Goal: Information Seeking & Learning: Learn about a topic

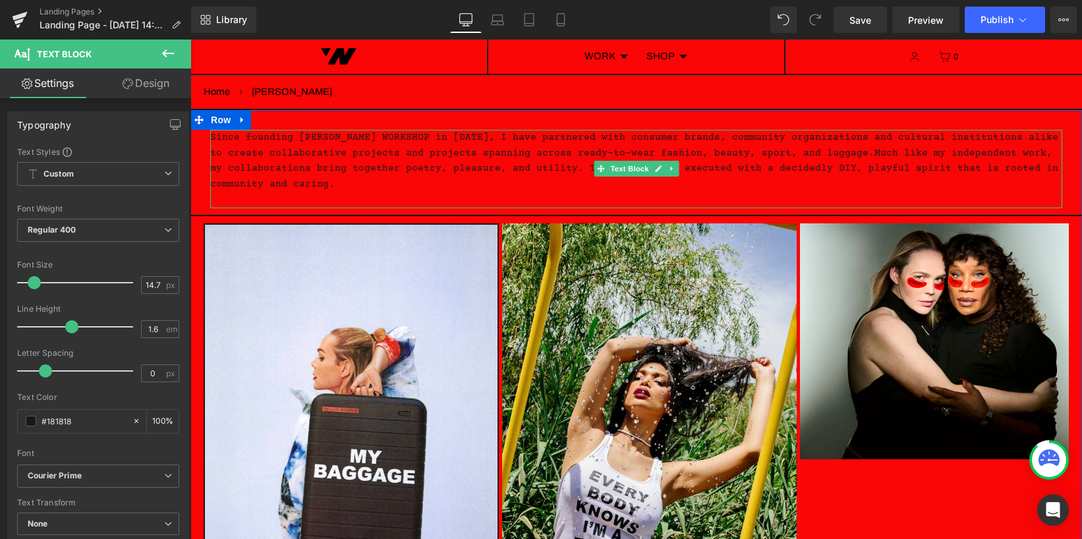
click at [334, 186] on p "Since founding [PERSON_NAME] WORKSHOP in [DATE], I have partnered with consumer…" at bounding box center [636, 161] width 852 height 62
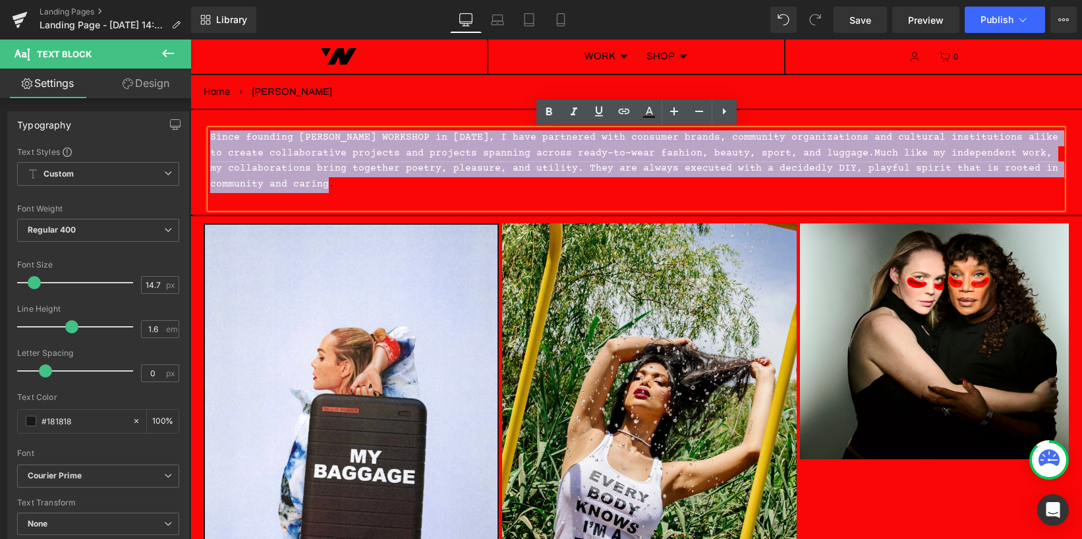
drag, startPoint x: 314, startPoint y: 183, endPoint x: 361, endPoint y: 159, distance: 52.7
click at [190, 119] on html "Skip to content Search Search Search WORK CHRONOLOGY COLLABORATIONS CREATIVE DE…" at bounding box center [635, 289] width 891 height 499
copy p "Since founding [PERSON_NAME] WORKSHOP in [DATE], I have partnered with consumer…"
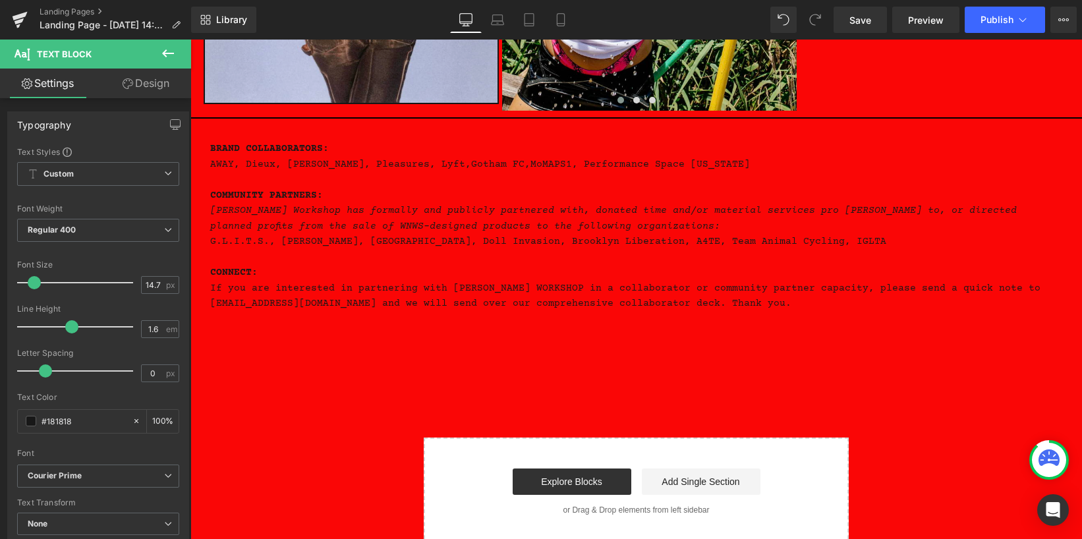
scroll to position [536, 0]
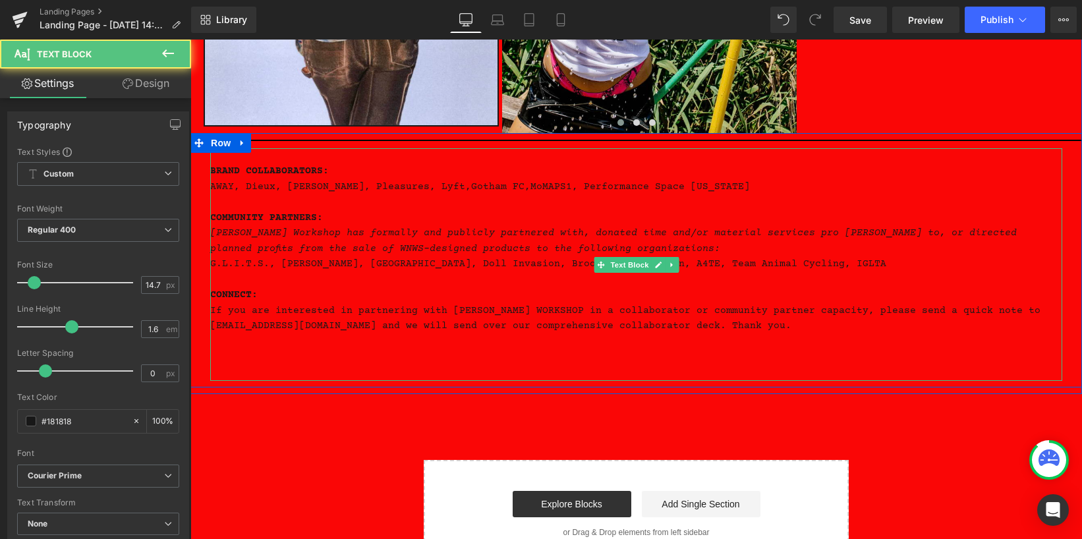
click at [370, 245] on icon "[PERSON_NAME] Workshop has formally and publicly partnered with, donated time a…" at bounding box center [613, 241] width 806 height 26
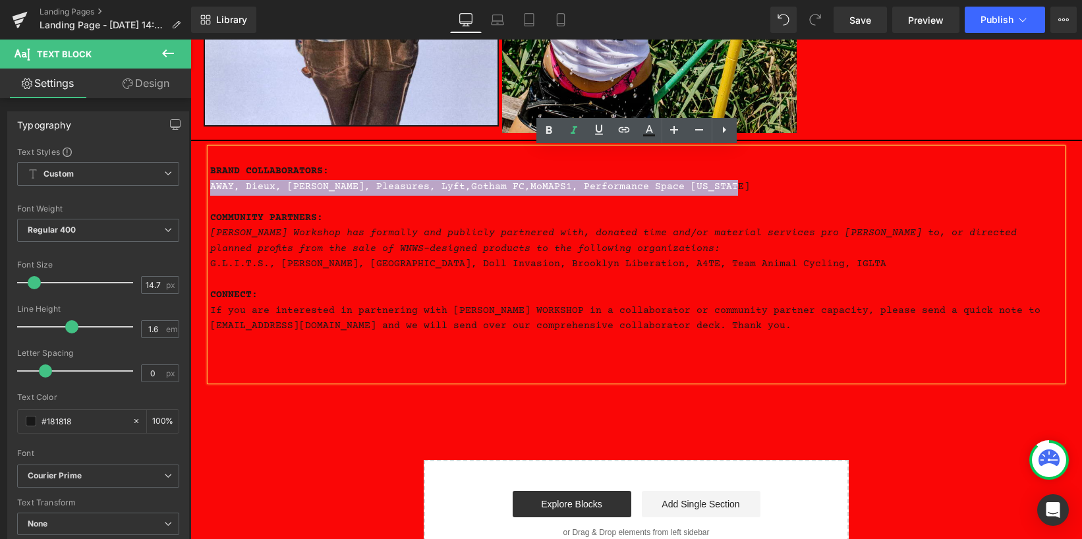
drag, startPoint x: 731, startPoint y: 186, endPoint x: 198, endPoint y: 186, distance: 532.3
click at [198, 186] on div "Separator BRAND COLLABORATORS: AWAY, [PERSON_NAME], [PERSON_NAME], Pleasures, L…" at bounding box center [635, 257] width 891 height 248
copy p "AWAY, Dieux, [PERSON_NAME], Pleasures, Lyft, Gotham FC, MoMAPS1, Performance Sp…"
